Goal: Task Accomplishment & Management: Use online tool/utility

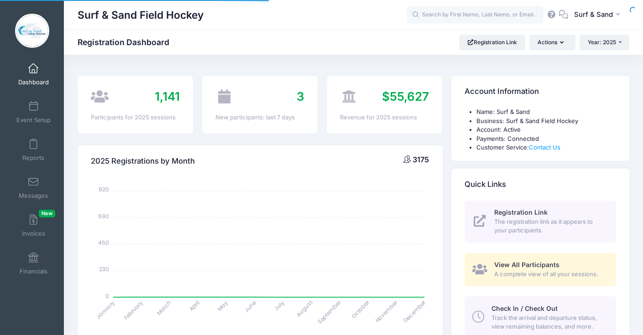
select select
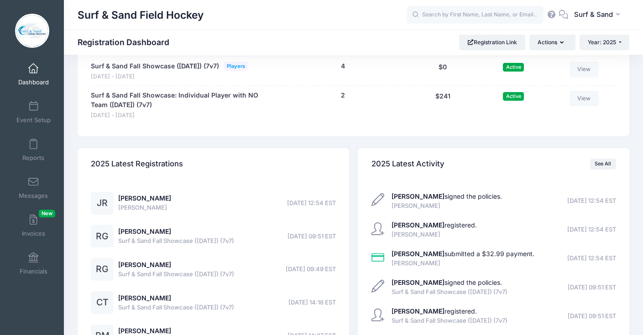
scroll to position [1926, 0]
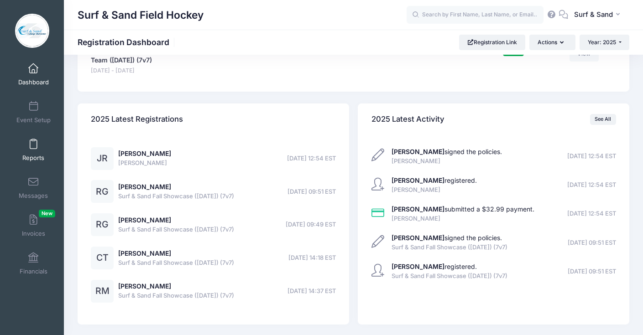
click at [33, 152] on link "Reports" at bounding box center [33, 150] width 43 height 32
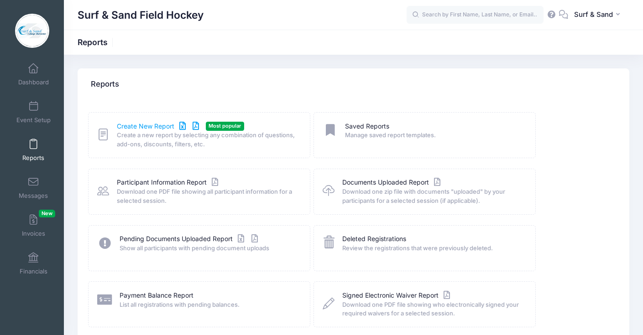
click at [147, 127] on link "Create New Report" at bounding box center [159, 127] width 85 height 10
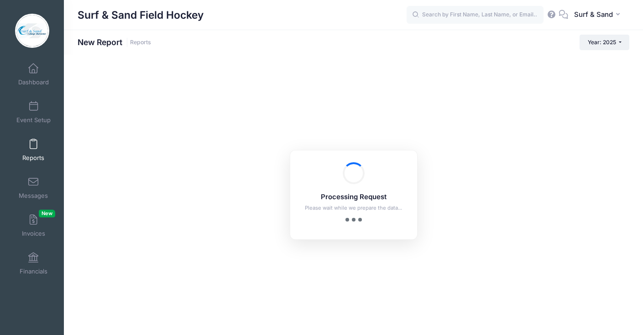
checkbox input "true"
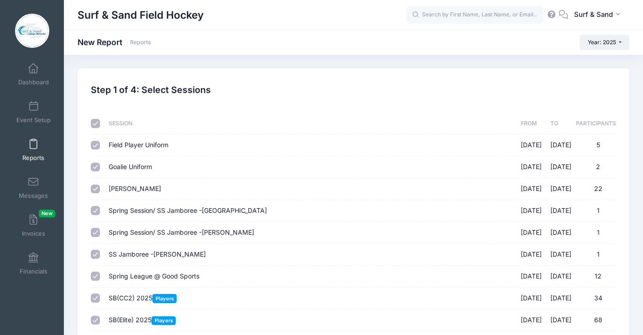
click at [99, 123] on input "checkbox" at bounding box center [95, 123] width 9 height 9
checkbox input "false"
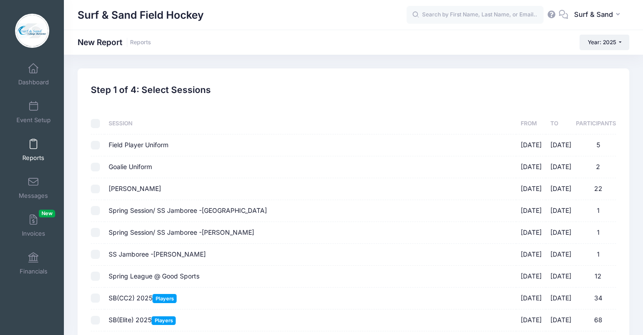
checkbox input "false"
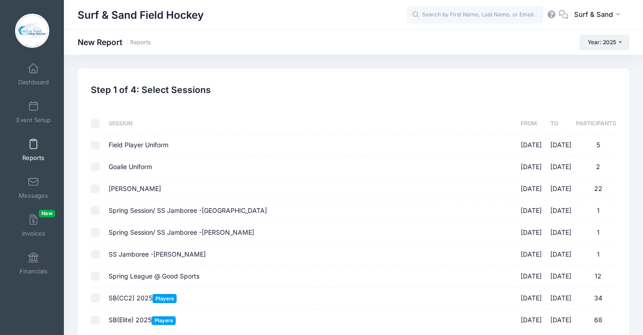
checkbox input "false"
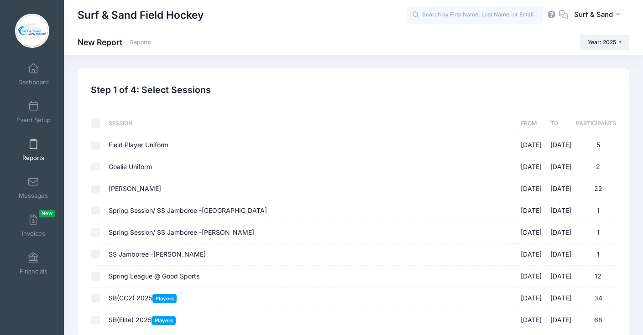
checkbox input "false"
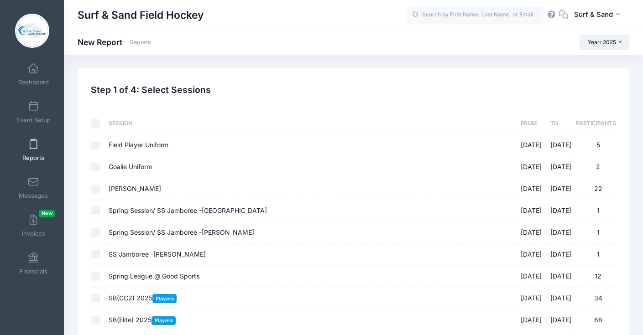
checkbox input "false"
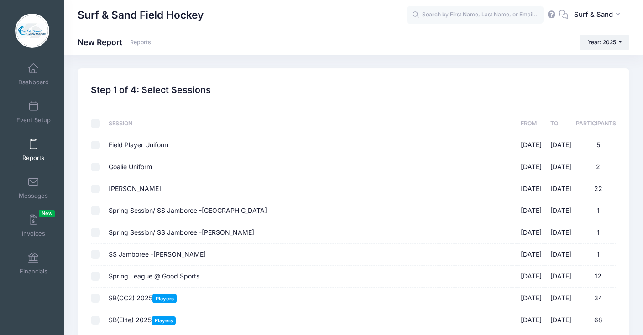
checkbox input "false"
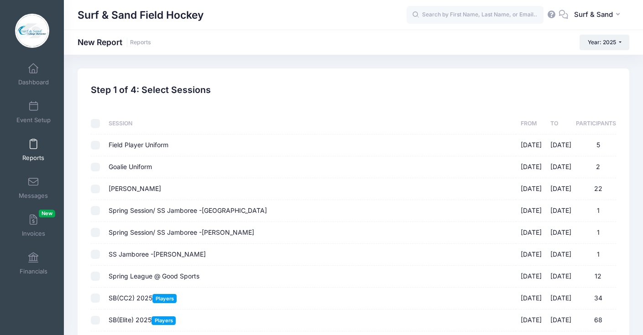
checkbox input "false"
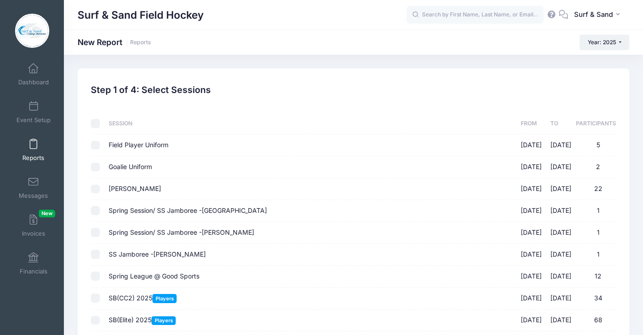
checkbox input "false"
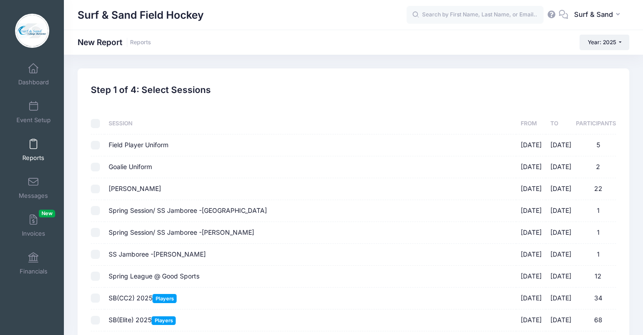
checkbox input "false"
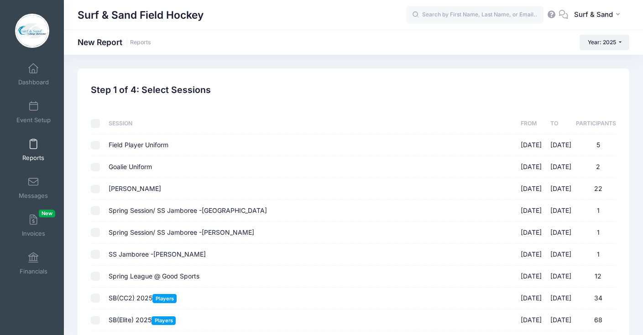
checkbox input "false"
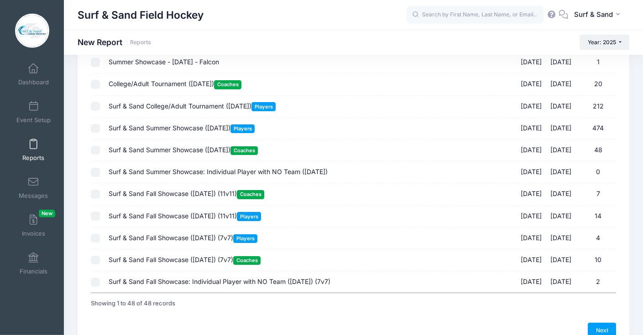
scroll to position [917, 0]
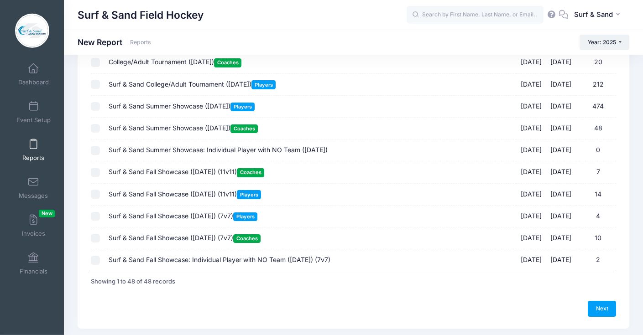
click at [167, 194] on span "Surf & Sand Fall Showcase (Nov 16, 2025) (11v11) Players" at bounding box center [185, 194] width 152 height 8
click at [100, 194] on input "Surf & Sand Fall Showcase (Nov 16, 2025) (11v11) Players 11/16/2025 - 11/16/202…" at bounding box center [95, 194] width 9 height 9
checkbox input "true"
click at [165, 213] on td "Surf & Sand Fall Showcase (Nov 16, 2025) (7v7) Players 11/16/2025 - 11/16/2025 4" at bounding box center [309, 217] width 411 height 22
click at [166, 217] on span "Surf & Sand Fall Showcase (Nov 16, 2025) (7v7) Players" at bounding box center [183, 216] width 149 height 8
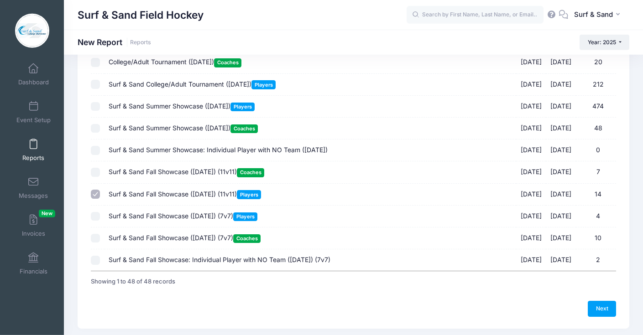
click at [100, 217] on input "Surf & Sand Fall Showcase (Nov 16, 2025) (7v7) Players 11/16/2025 - 11/16/2025 4" at bounding box center [95, 216] width 9 height 9
checkbox input "true"
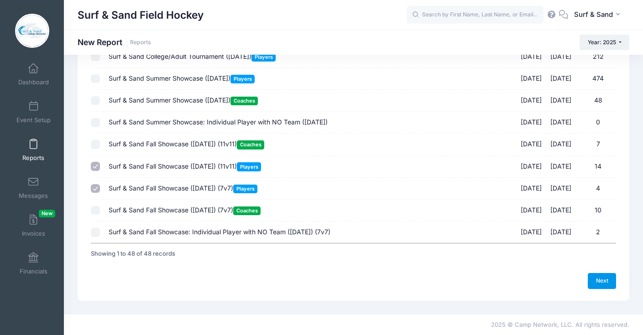
click at [598, 278] on link "Next" at bounding box center [601, 281] width 28 height 16
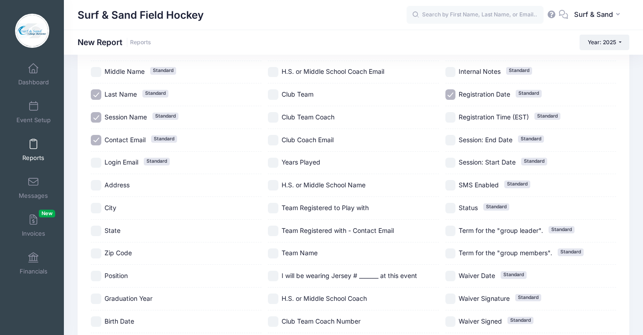
scroll to position [203, 0]
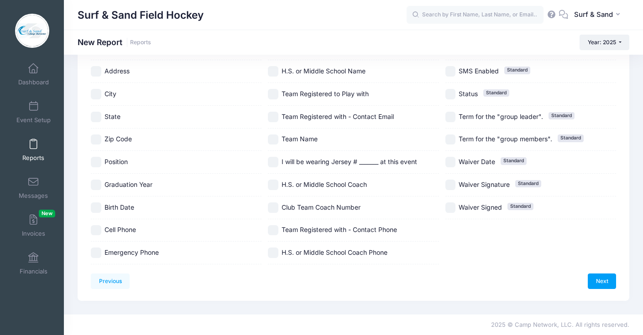
click at [116, 159] on span "Position" at bounding box center [115, 162] width 23 height 8
checkbox input "true"
click at [121, 182] on span "Graduation Year" at bounding box center [128, 185] width 48 height 8
checkbox input "true"
click at [119, 203] on span "Birth Date" at bounding box center [119, 208] width 30 height 10
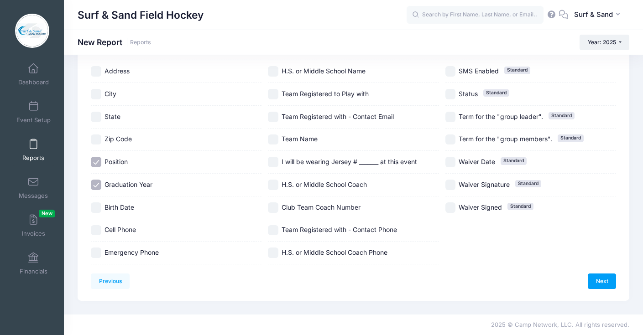
checkbox input "true"
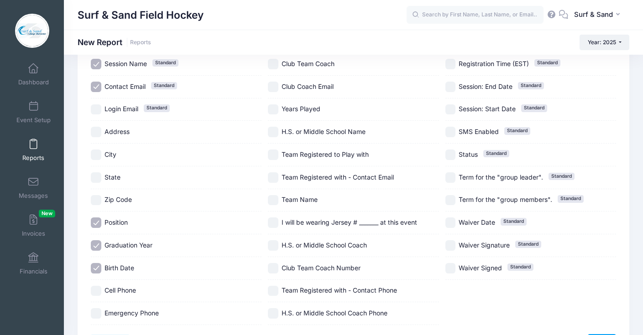
scroll to position [108, 0]
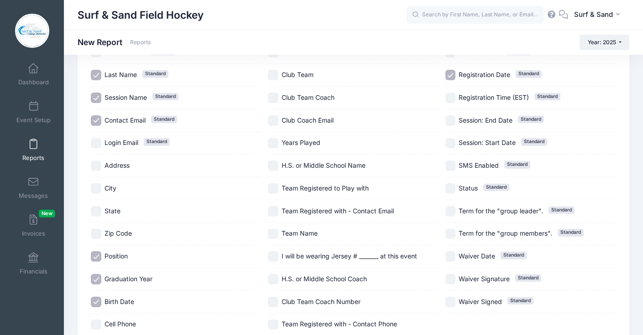
click at [287, 235] on span "Team Name" at bounding box center [299, 233] width 36 height 8
checkbox input "true"
click at [293, 254] on span "I will be wearing Jersey # _______ at this event" at bounding box center [348, 256] width 135 height 8
checkbox input "true"
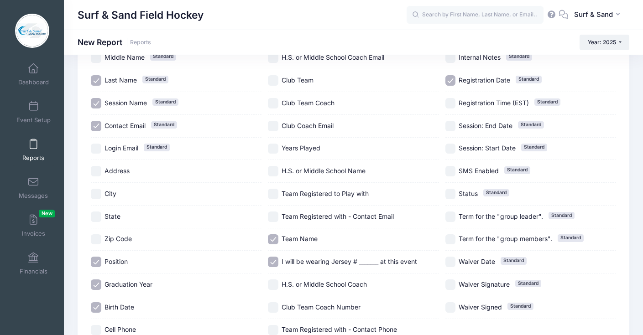
scroll to position [203, 0]
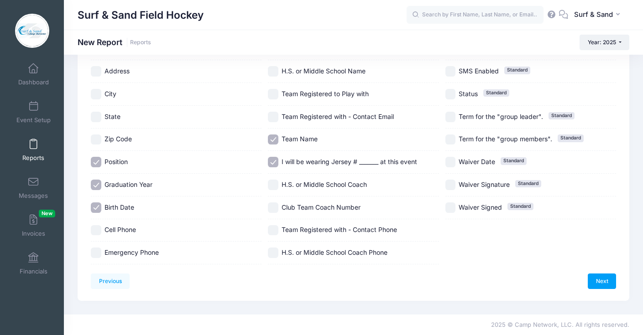
click at [123, 228] on span "Cell Phone" at bounding box center [119, 230] width 31 height 8
checkbox input "true"
click at [601, 283] on link "Next" at bounding box center [601, 282] width 28 height 16
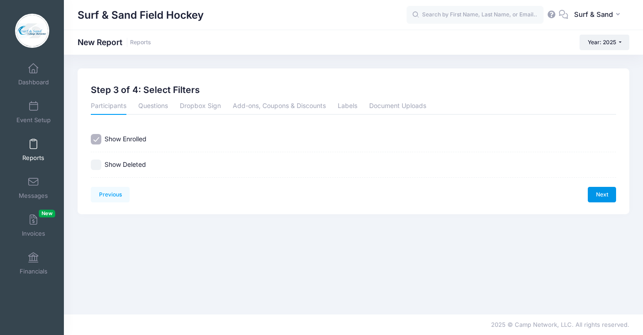
scroll to position [0, 0]
click at [609, 197] on link "Next" at bounding box center [601, 195] width 28 height 16
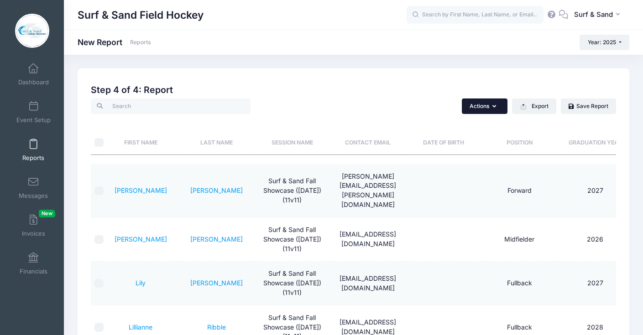
click at [494, 107] on icon "button" at bounding box center [495, 107] width 7 height 0
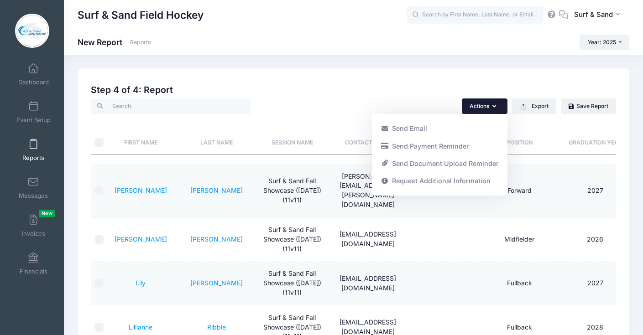
click at [487, 83] on div "Created By Participant Added by Director Step 1 of 4: Select Sessions Sessions …" at bounding box center [353, 312] width 525 height 465
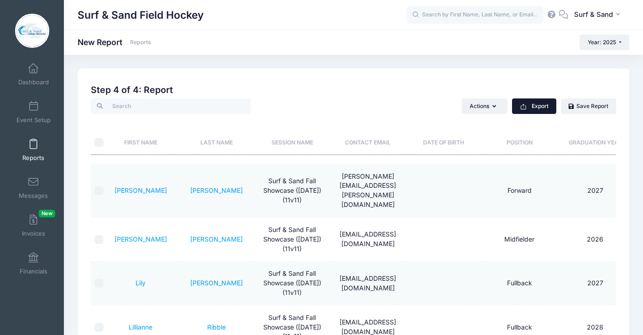
click at [542, 103] on button "Export" at bounding box center [534, 107] width 44 height 16
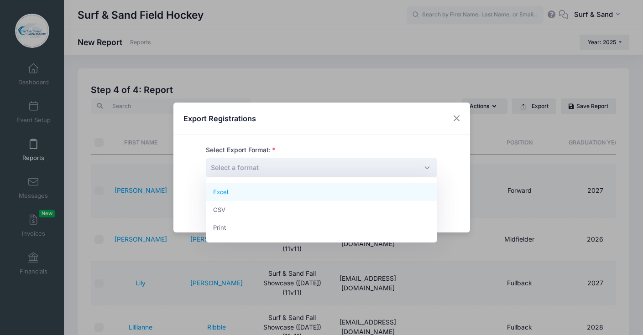
click at [380, 169] on span "Select a format" at bounding box center [321, 168] width 231 height 20
select select "excel"
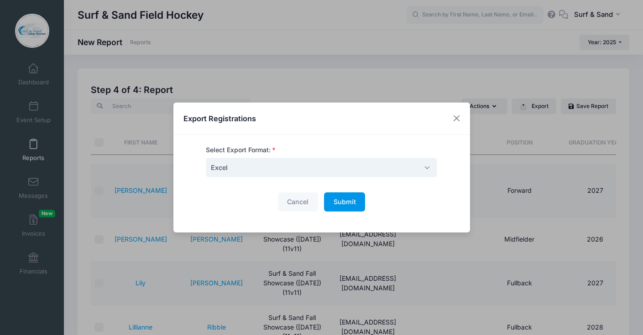
click at [347, 204] on span "Submit" at bounding box center [344, 202] width 22 height 8
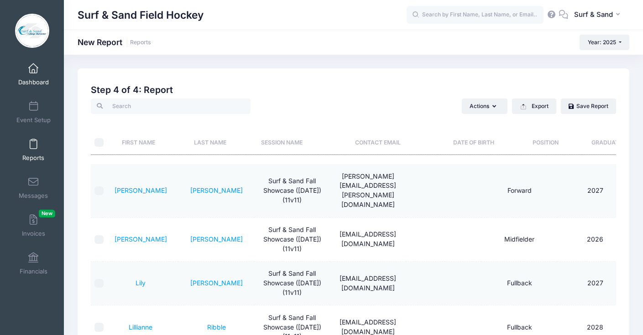
click at [39, 69] on link "Dashboard" at bounding box center [33, 74] width 43 height 32
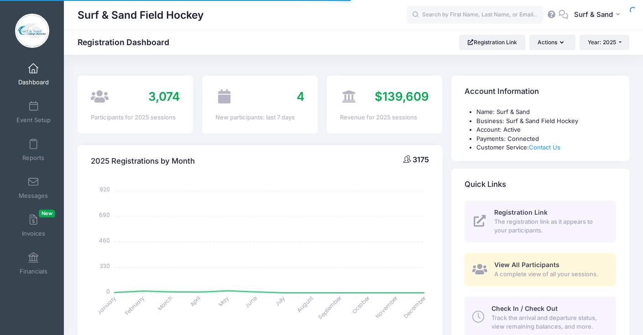
select select
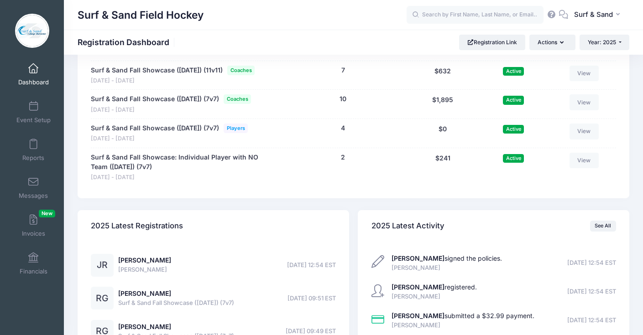
scroll to position [1819, 0]
click at [584, 110] on link "View" at bounding box center [583, 103] width 29 height 16
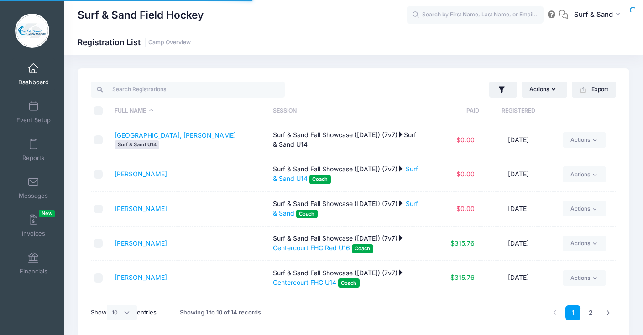
select select "10"
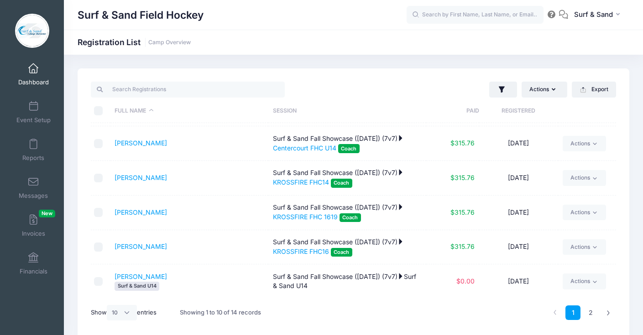
scroll to position [130, 0]
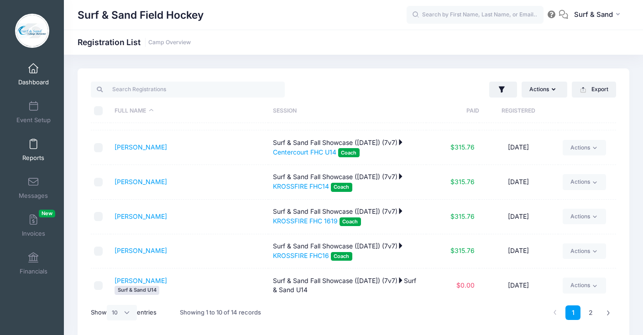
click at [37, 155] on span "Reports" at bounding box center [33, 158] width 22 height 8
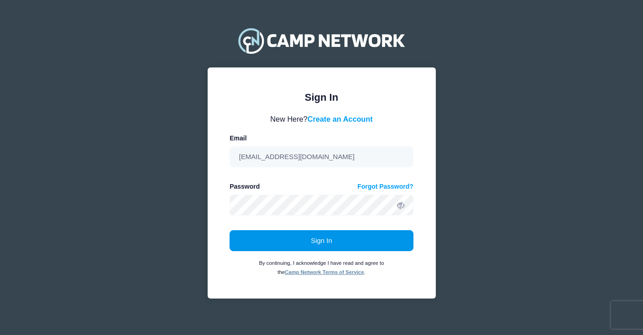
click at [351, 243] on button "Sign In" at bounding box center [321, 240] width 184 height 21
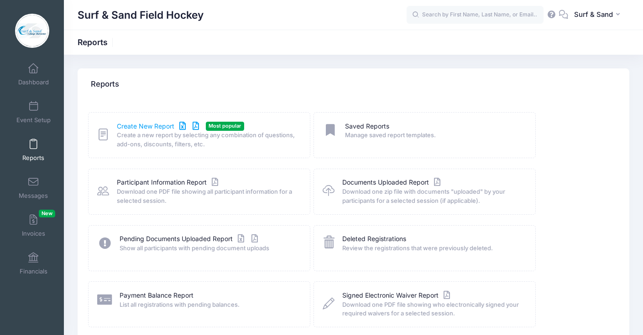
click at [152, 128] on link "Create New Report" at bounding box center [159, 127] width 85 height 10
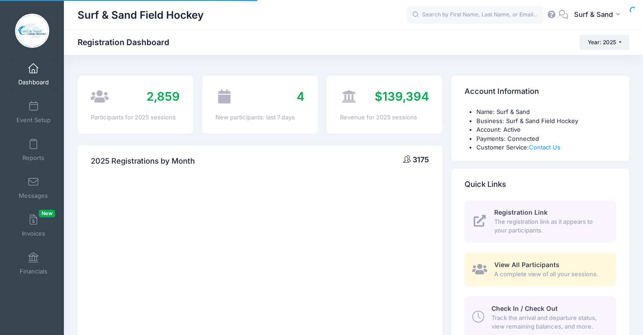
select select
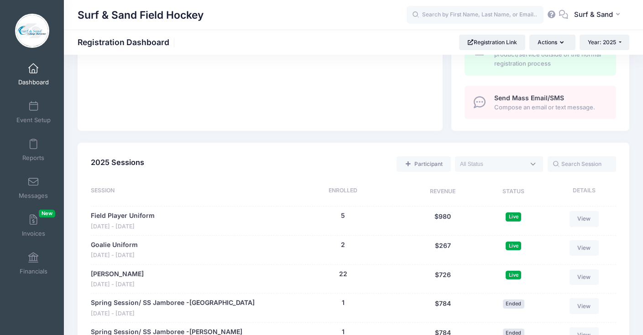
scroll to position [383, 0]
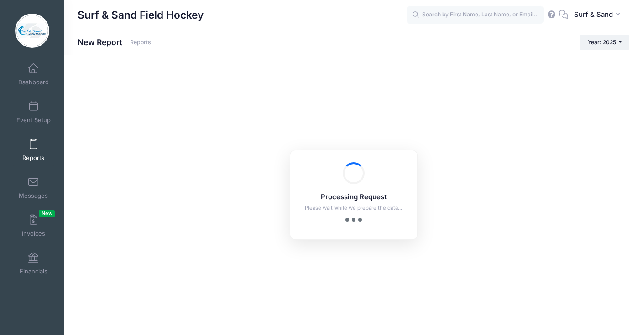
checkbox input "true"
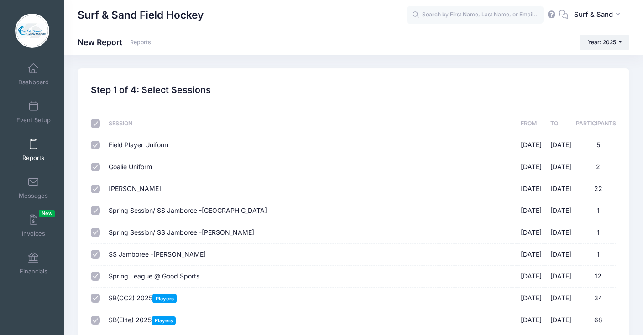
click at [97, 126] on input "checkbox" at bounding box center [95, 123] width 9 height 9
checkbox input "false"
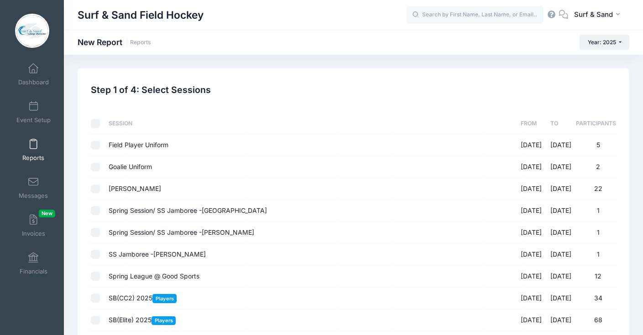
checkbox input "false"
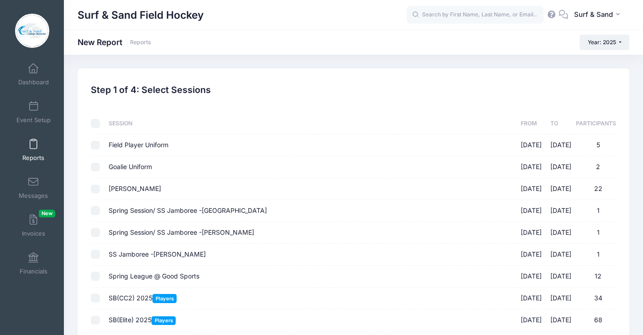
checkbox input "false"
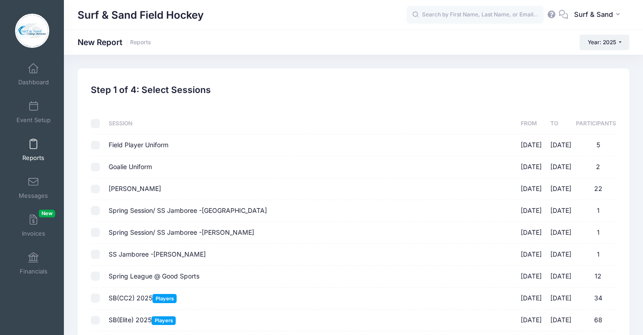
checkbox input "false"
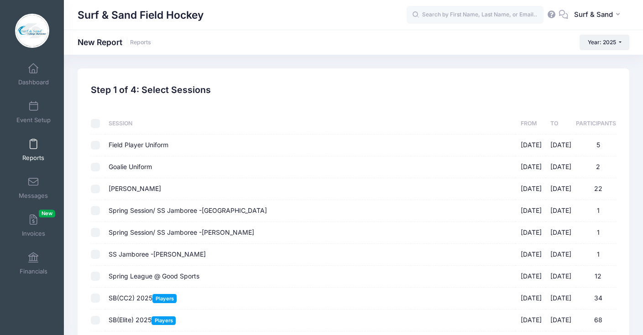
checkbox input "false"
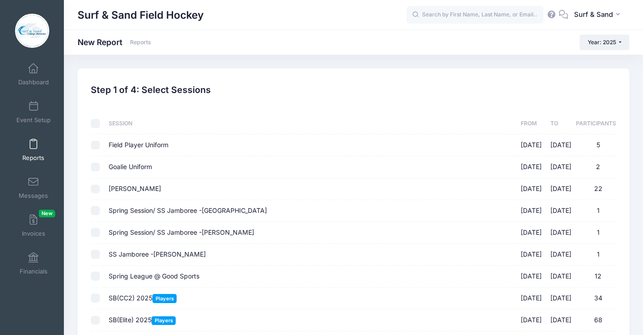
checkbox input "false"
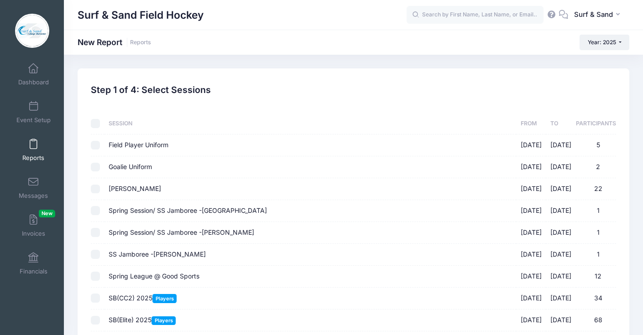
checkbox input "false"
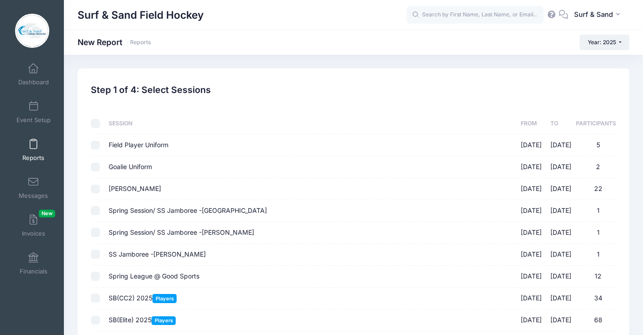
checkbox input "false"
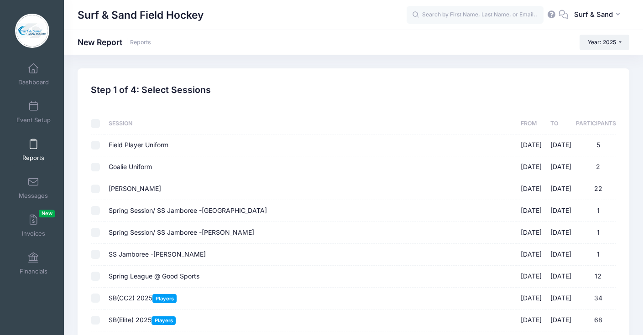
checkbox input "false"
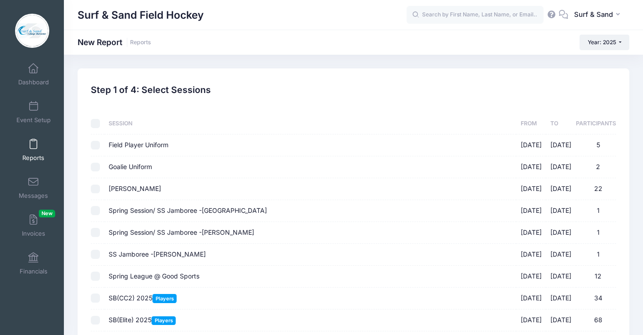
checkbox input "false"
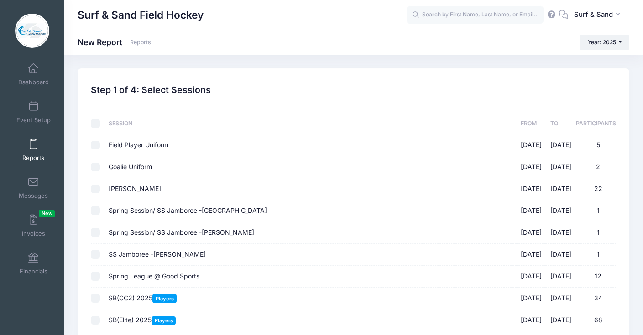
click at [95, 191] on input "Pinney 01/01/2025 - 01/31/2026 22" at bounding box center [95, 189] width 9 height 9
checkbox input "true"
click at [161, 147] on span "Field Player Uniform" at bounding box center [139, 145] width 60 height 8
click at [100, 147] on input "Field Player Uniform 01/01/2025 - 01/31/2026 5" at bounding box center [95, 145] width 9 height 9
checkbox input "true"
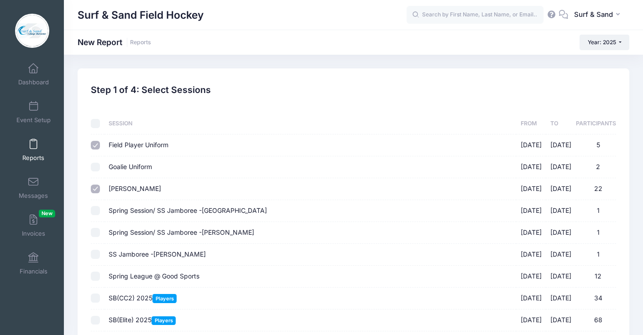
click at [155, 165] on label "Goalie Uniform 01/01/2025 - 01/31/2026 2" at bounding box center [310, 167] width 403 height 10
click at [100, 165] on input "Goalie Uniform 01/01/2025 - 01/31/2026 2" at bounding box center [95, 167] width 9 height 9
checkbox input "true"
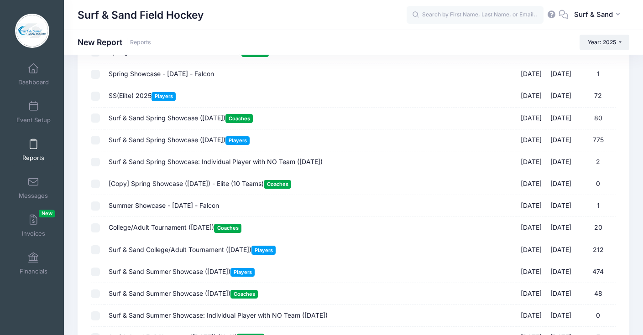
scroll to position [948, 0]
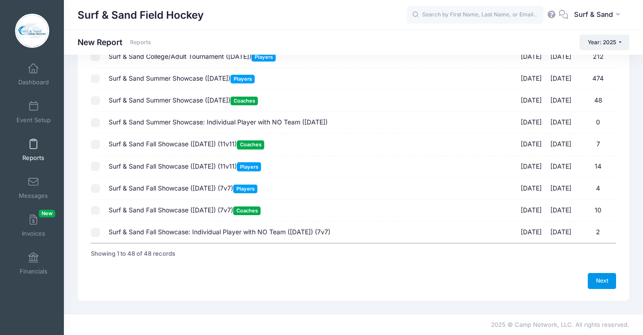
click at [611, 280] on link "Next" at bounding box center [601, 281] width 28 height 16
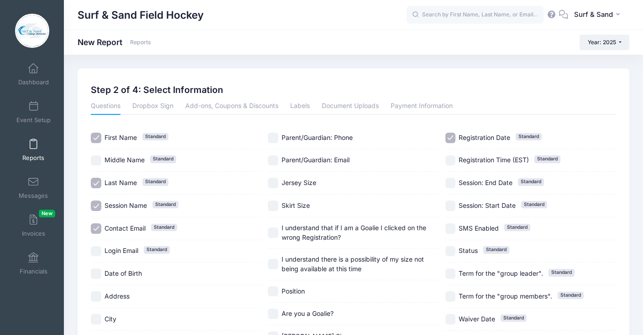
scroll to position [135, 0]
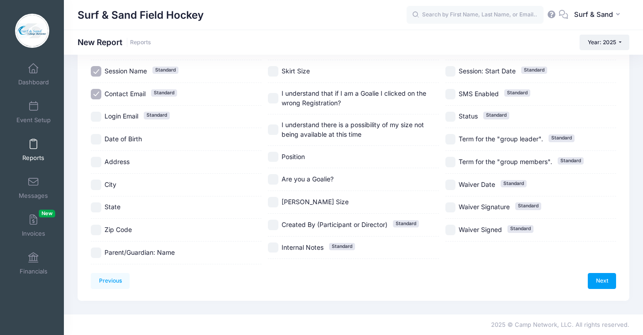
click at [131, 161] on label "Address" at bounding box center [176, 162] width 171 height 10
checkbox input "true"
click at [112, 186] on span "City" at bounding box center [110, 185] width 12 height 8
checkbox input "true"
click at [112, 202] on div "State" at bounding box center [176, 208] width 171 height 23
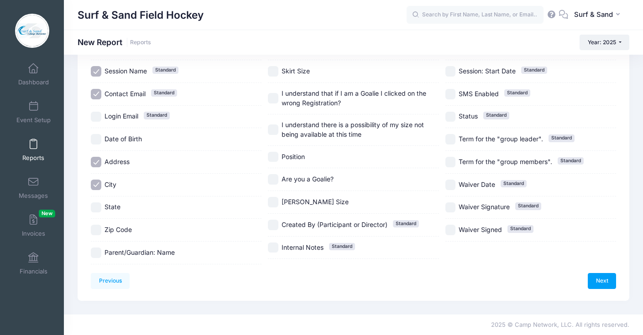
checkbox input "true"
click at [113, 227] on span "Zip Code" at bounding box center [117, 230] width 27 height 8
checkbox input "true"
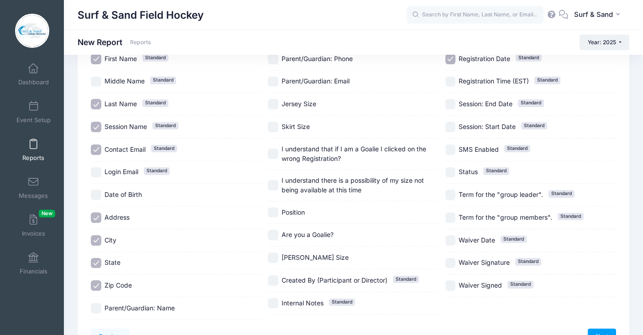
scroll to position [0, 0]
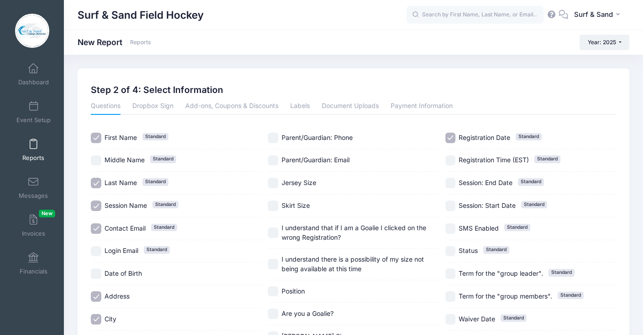
click at [293, 183] on span "Jersey Size" at bounding box center [298, 183] width 35 height 8
checkbox input "true"
click at [294, 209] on span "Skirt Size" at bounding box center [295, 206] width 28 height 8
checkbox input "true"
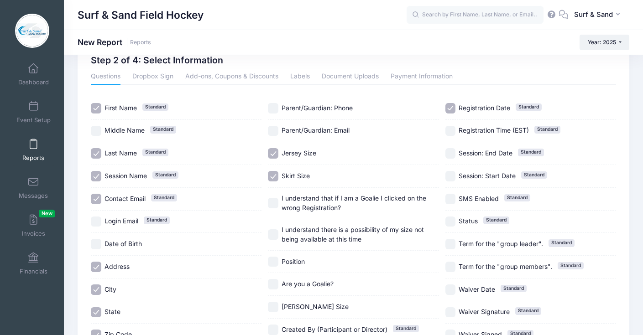
scroll to position [64, 0]
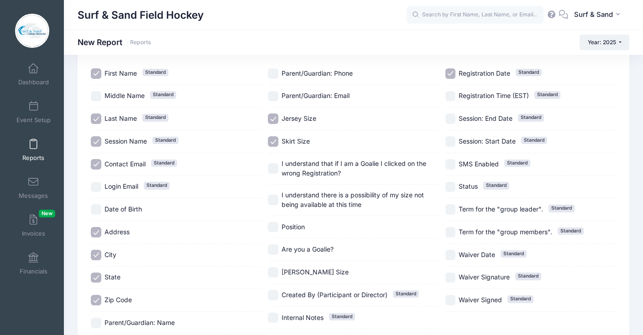
click at [295, 225] on span "Position" at bounding box center [292, 227] width 23 height 8
checkbox input "true"
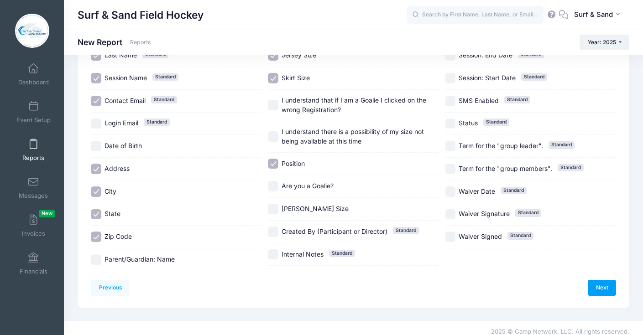
scroll to position [135, 0]
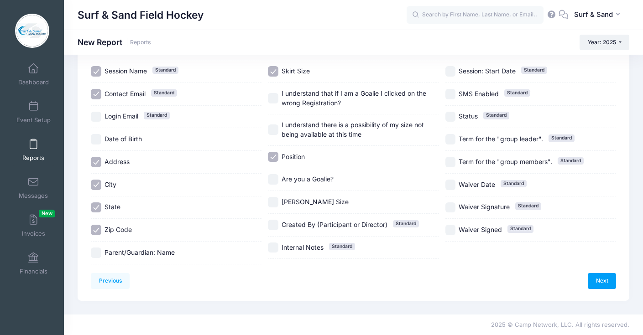
click at [581, 279] on div "Next" at bounding box center [484, 281] width 262 height 16
click at [591, 280] on link "Next" at bounding box center [601, 281] width 28 height 16
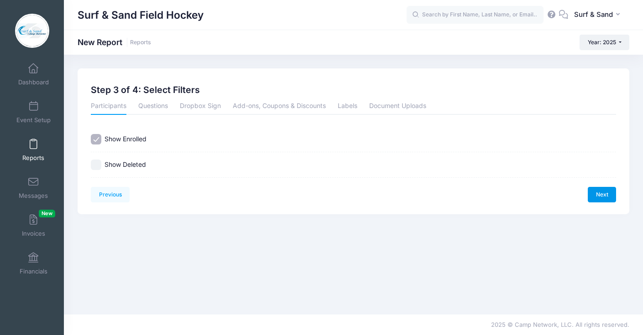
click at [608, 193] on link "Next" at bounding box center [601, 195] width 28 height 16
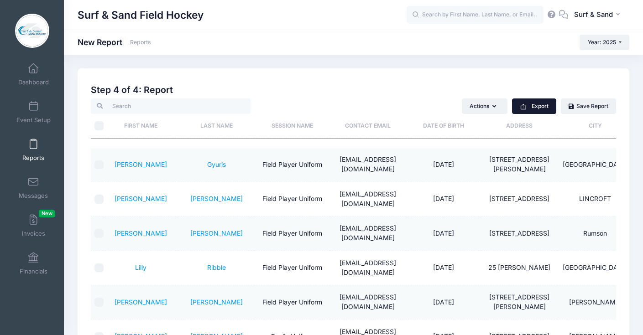
click at [541, 112] on button "Export" at bounding box center [534, 107] width 44 height 16
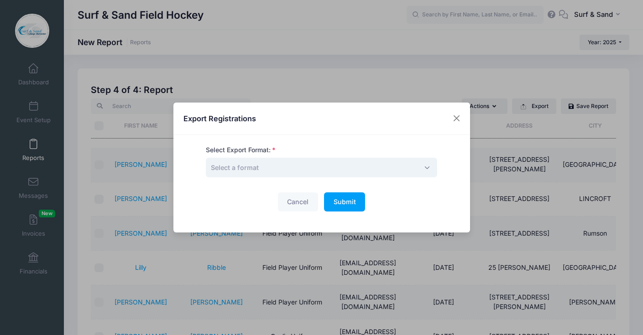
click at [311, 176] on span "Select a format" at bounding box center [321, 168] width 231 height 20
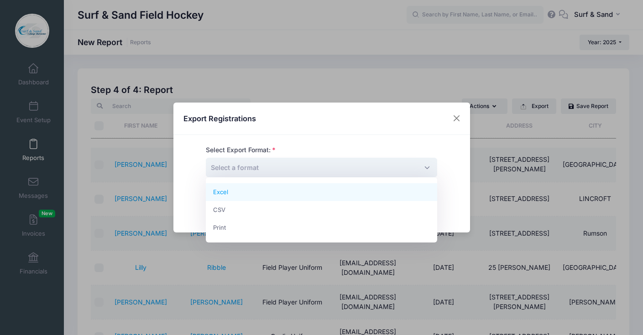
select select "excel"
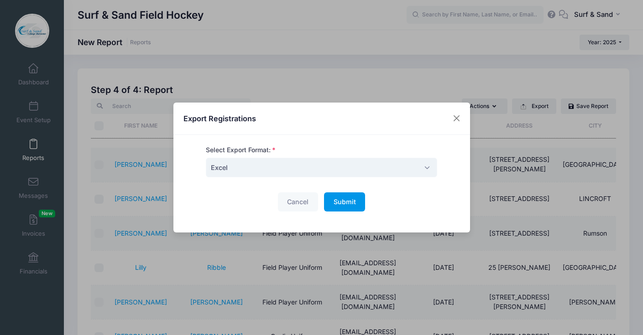
click at [347, 204] on span "Submit" at bounding box center [344, 202] width 22 height 8
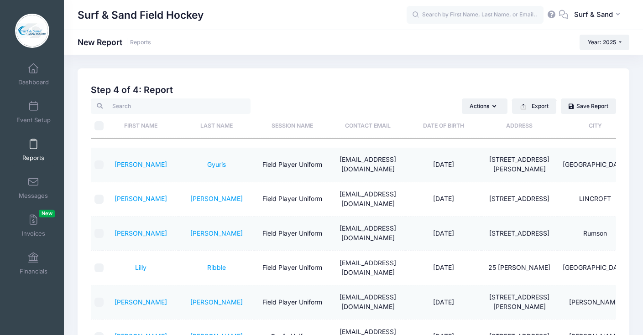
click at [33, 147] on span at bounding box center [33, 145] width 0 height 10
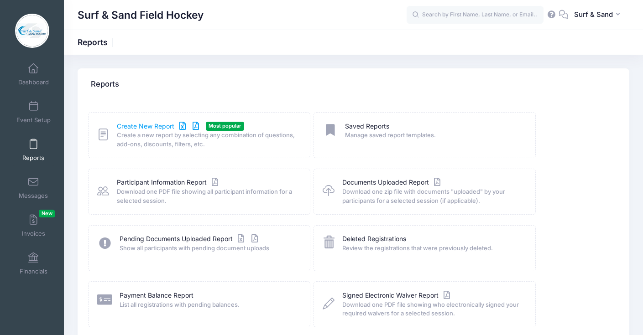
click at [150, 125] on link "Create New Report" at bounding box center [159, 127] width 85 height 10
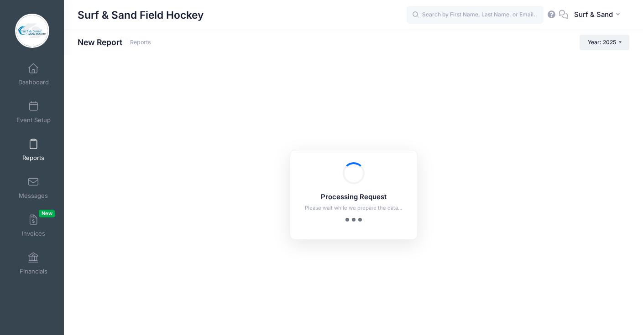
checkbox input "true"
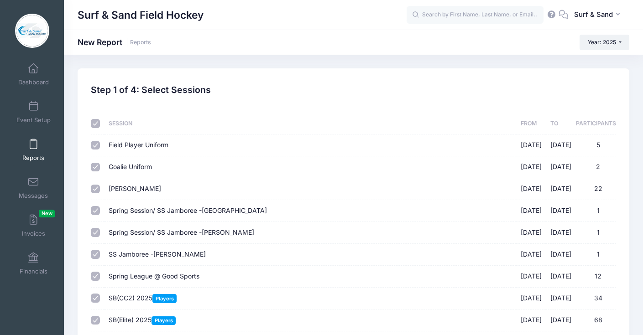
click at [97, 188] on input "[PERSON_NAME] [DATE] - [DATE] 22" at bounding box center [95, 189] width 9 height 9
click at [97, 189] on input "[PERSON_NAME] [DATE] - [DATE] 22" at bounding box center [95, 189] width 9 height 9
checkbox input "true"
click at [94, 125] on input "checkbox" at bounding box center [95, 123] width 9 height 9
checkbox input "false"
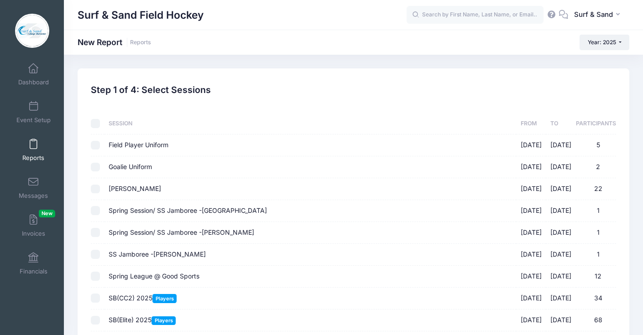
checkbox input "false"
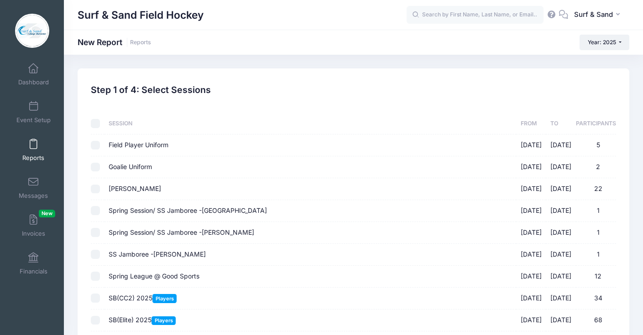
checkbox input "false"
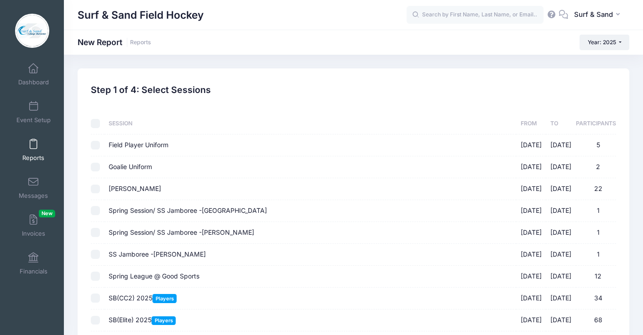
checkbox input "false"
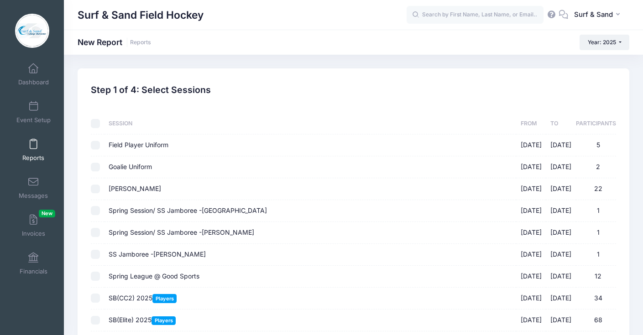
checkbox input "false"
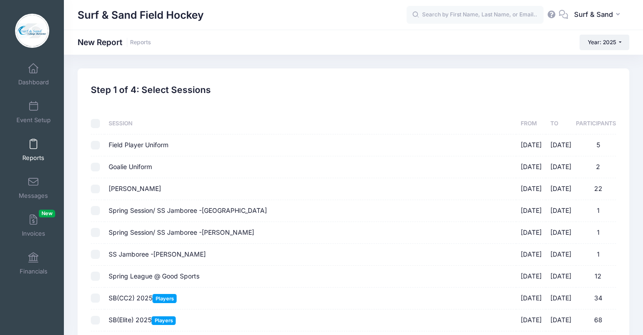
checkbox input "false"
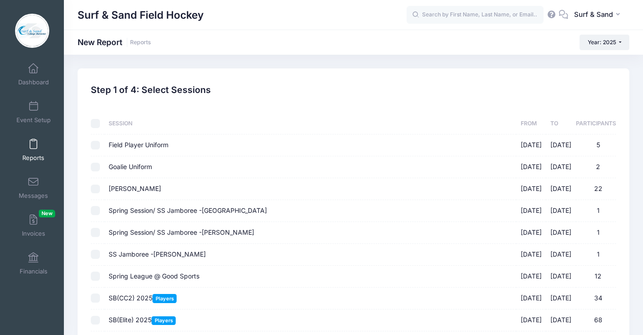
checkbox input "false"
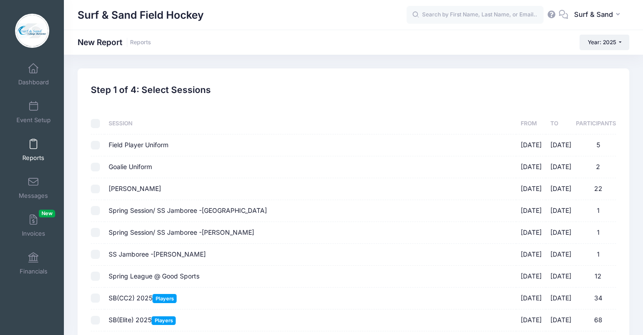
checkbox input "false"
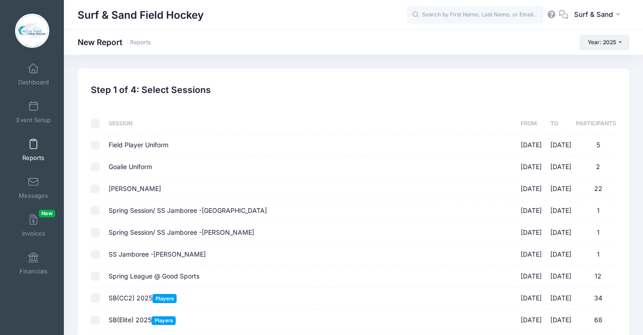
checkbox input "false"
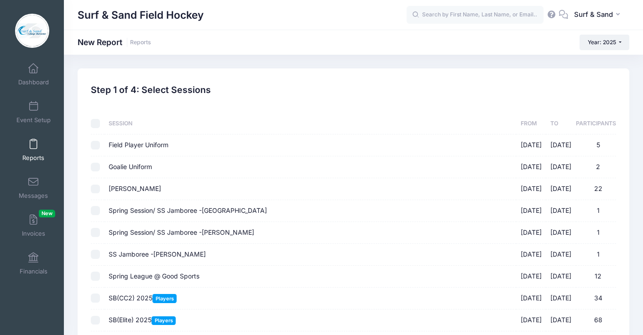
checkbox input "false"
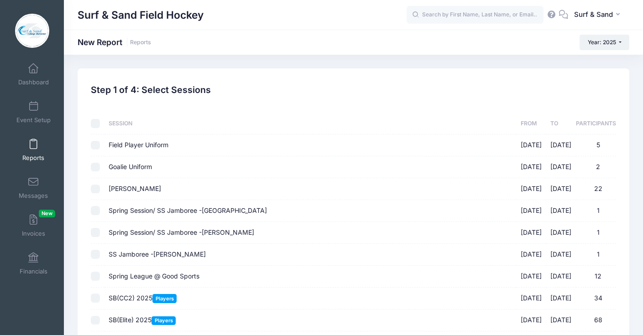
checkbox input "false"
click at [95, 188] on input "Pinney 01/01/2025 - 01/31/2026 22" at bounding box center [95, 189] width 9 height 9
checkbox input "true"
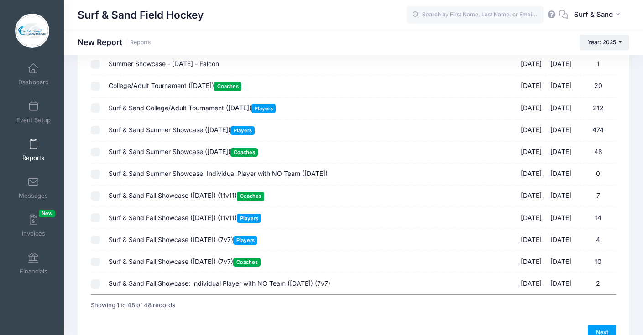
scroll to position [948, 0]
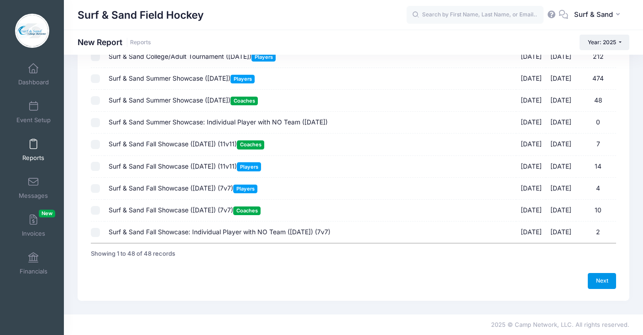
click at [602, 281] on link "Next" at bounding box center [601, 281] width 28 height 16
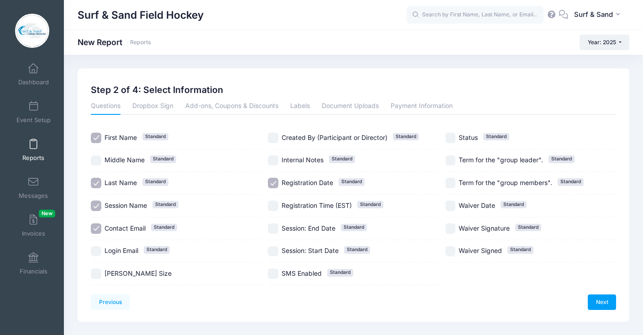
scroll to position [21, 0]
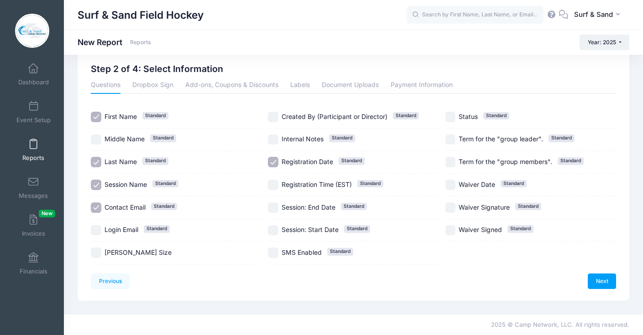
click at [127, 251] on span "[PERSON_NAME] Size" at bounding box center [137, 253] width 67 height 8
checkbox input "true"
click at [603, 280] on link "Next" at bounding box center [601, 282] width 28 height 16
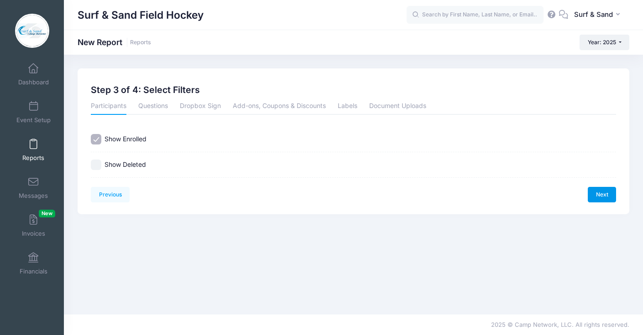
scroll to position [0, 0]
click at [607, 192] on link "Next" at bounding box center [601, 195] width 28 height 16
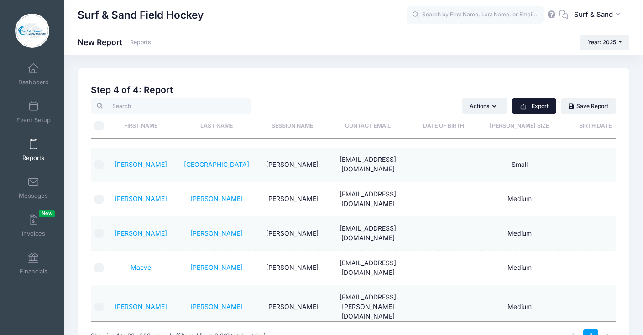
click at [534, 111] on button "Export" at bounding box center [534, 107] width 44 height 16
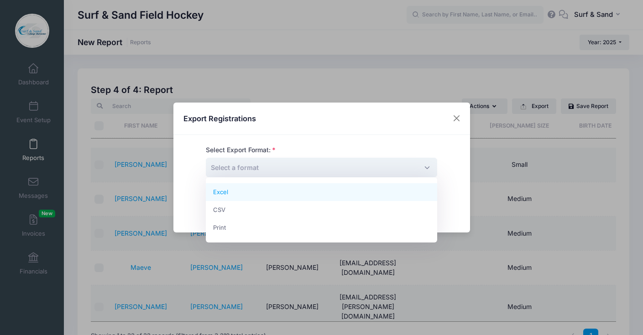
click at [327, 171] on span "Select a format" at bounding box center [321, 168] width 231 height 20
select select "excel"
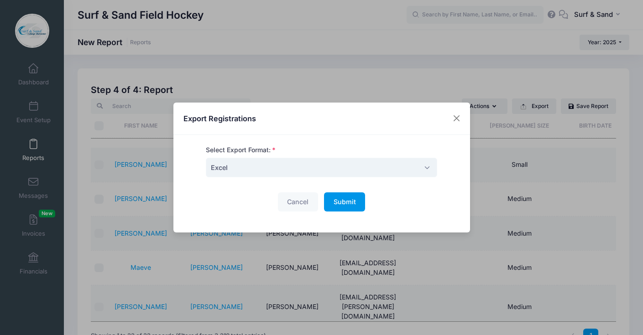
click at [346, 198] on span "Submit" at bounding box center [344, 202] width 22 height 8
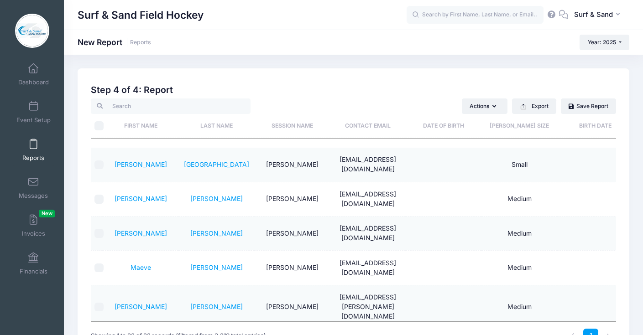
click at [33, 149] on span at bounding box center [33, 145] width 0 height 10
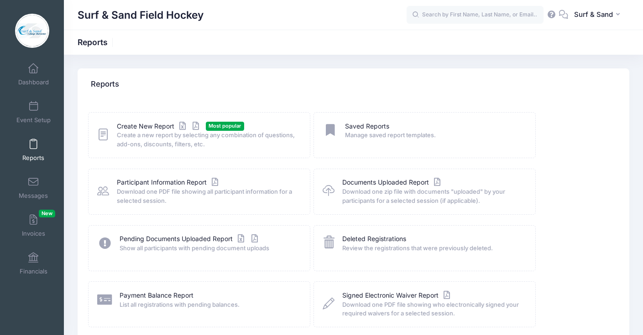
click at [140, 133] on span "Create a new report by selecting any combination of questions, add-ons, discoun…" at bounding box center [208, 140] width 182 height 18
click at [142, 129] on link "Create New Report" at bounding box center [159, 127] width 85 height 10
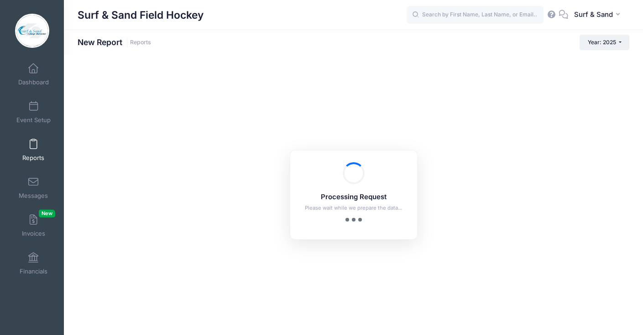
checkbox input "true"
